Goal: Navigation & Orientation: Find specific page/section

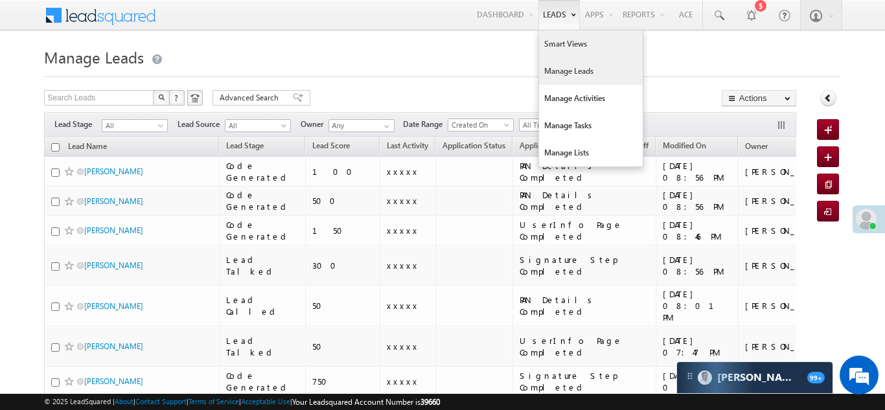
click at [554, 41] on link "Smart Views" at bounding box center [591, 43] width 104 height 27
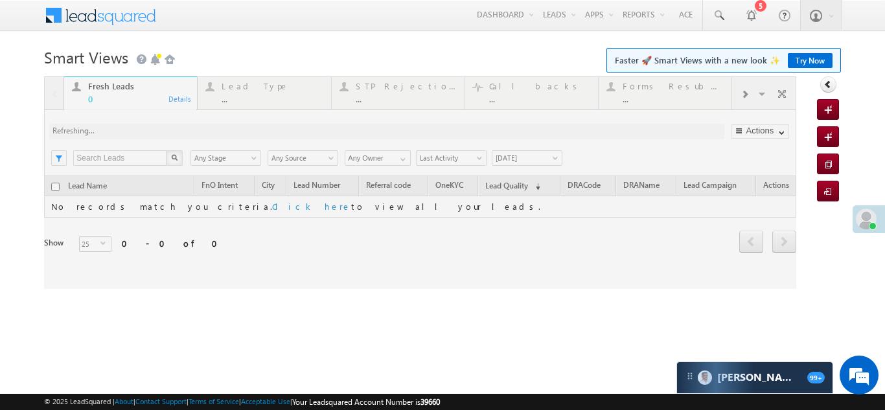
click at [741, 93] on div at bounding box center [420, 182] width 752 height 212
click at [741, 93] on span at bounding box center [744, 94] width 8 height 10
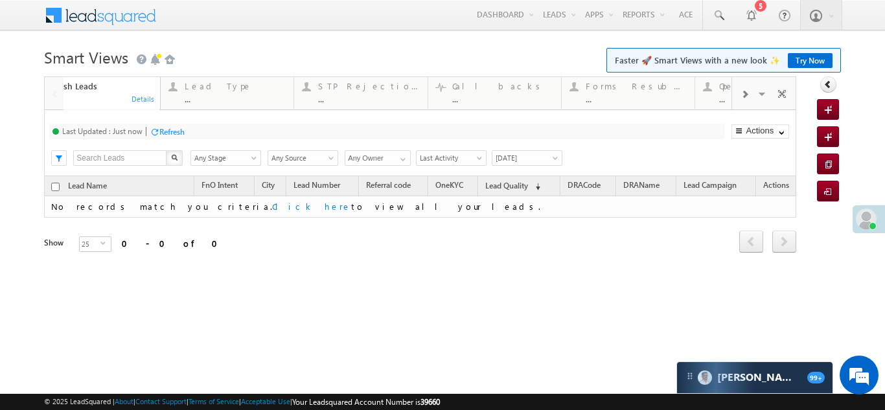
click at [741, 93] on span at bounding box center [744, 94] width 8 height 10
click at [655, 95] on div "..." at bounding box center [673, 99] width 101 height 10
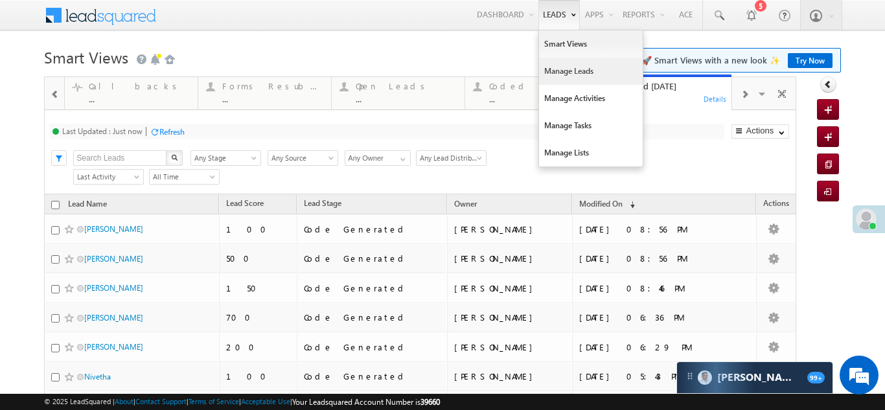
click at [559, 73] on link "Manage Leads" at bounding box center [591, 71] width 104 height 27
